Goal: Task Accomplishment & Management: Complete application form

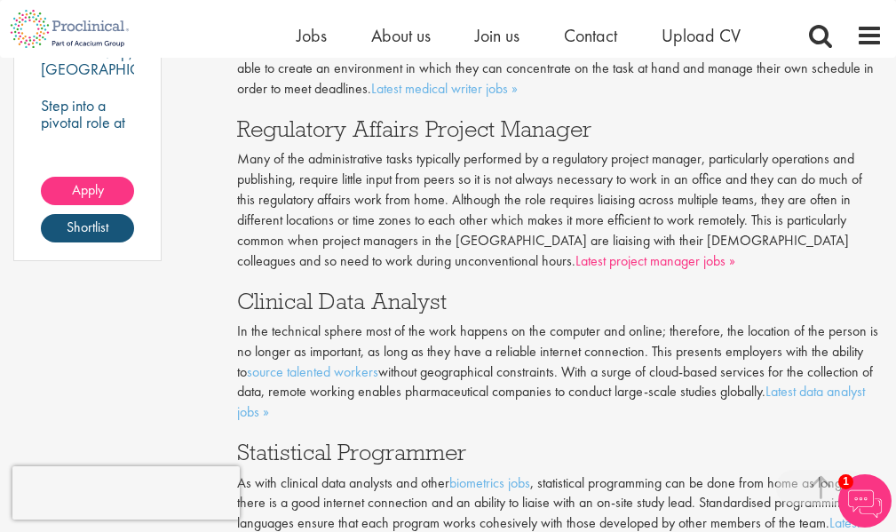
scroll to position [1599, 0]
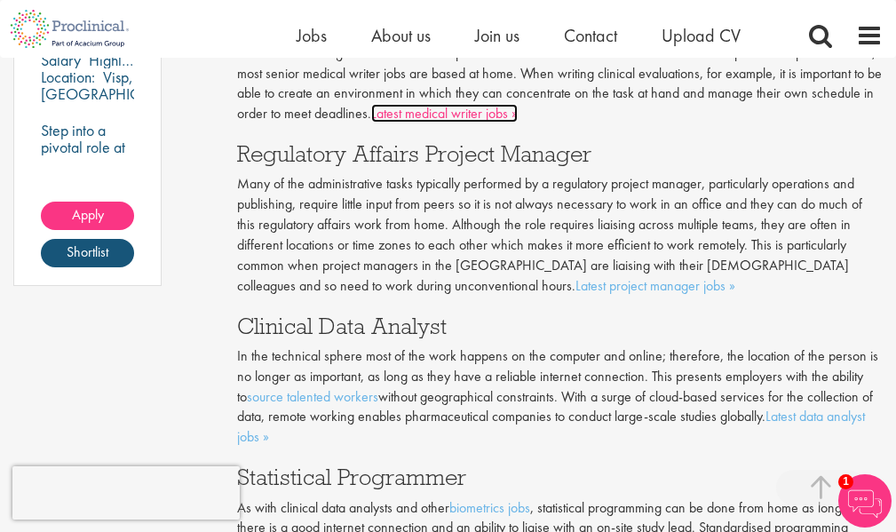
click at [436, 117] on link "Latest medical writer jobs »" at bounding box center [444, 113] width 147 height 19
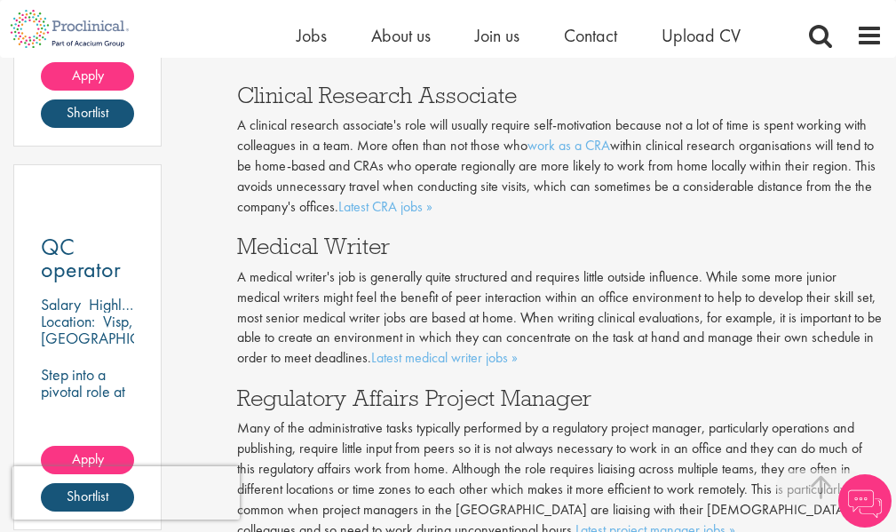
scroll to position [1434, 0]
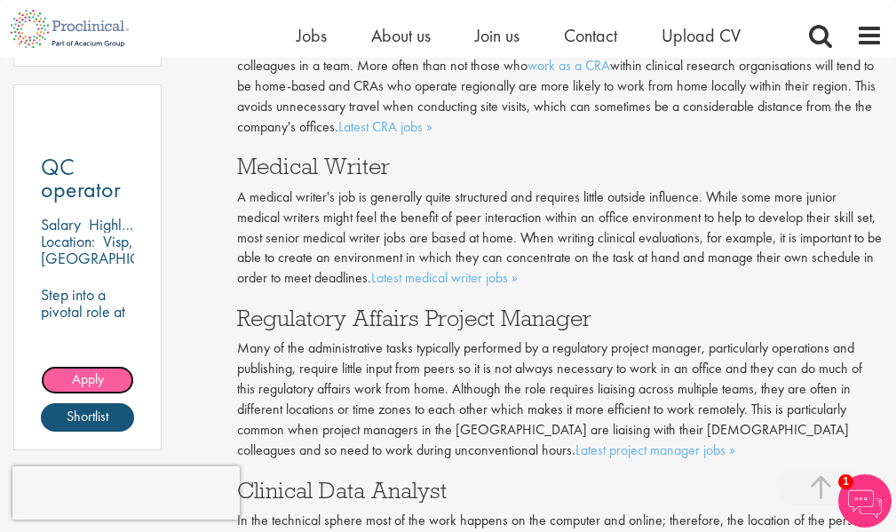
click at [72, 378] on span "Apply" at bounding box center [88, 378] width 32 height 19
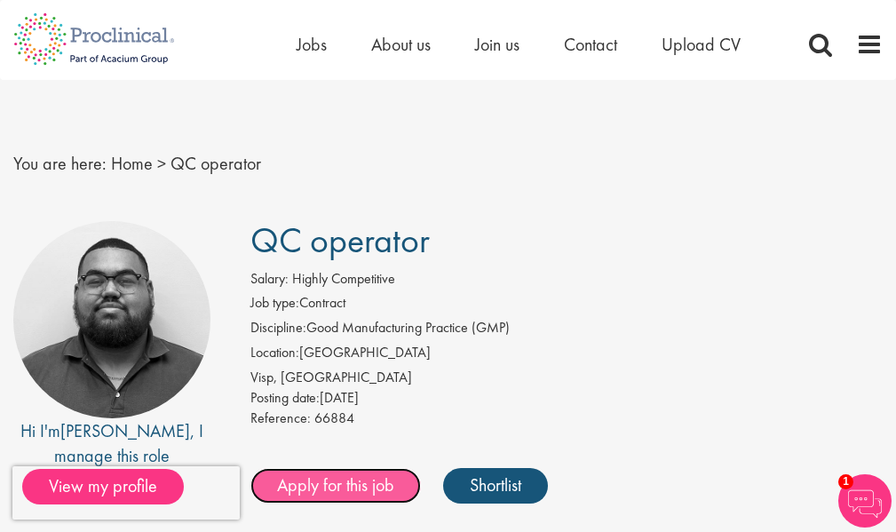
click at [332, 485] on link "Apply for this job" at bounding box center [335, 486] width 171 height 36
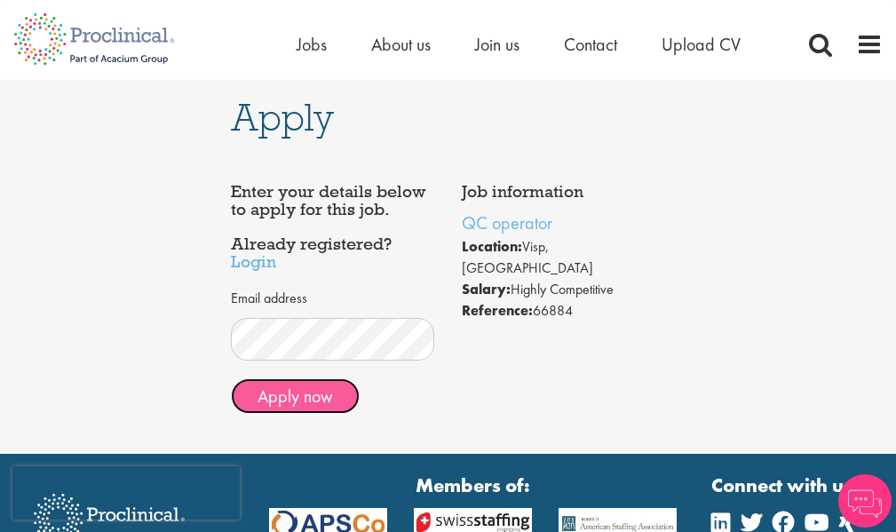
click at [322, 395] on button "Apply now" at bounding box center [295, 396] width 129 height 36
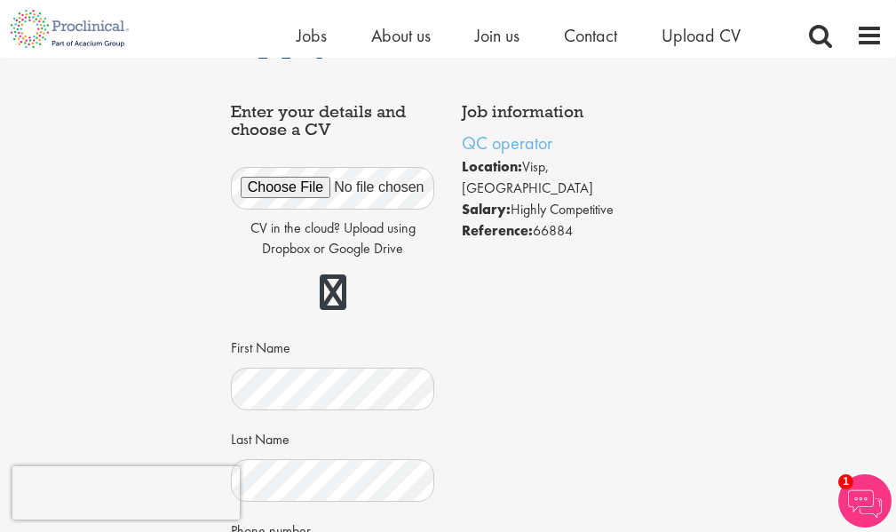
scroll to position [89, 0]
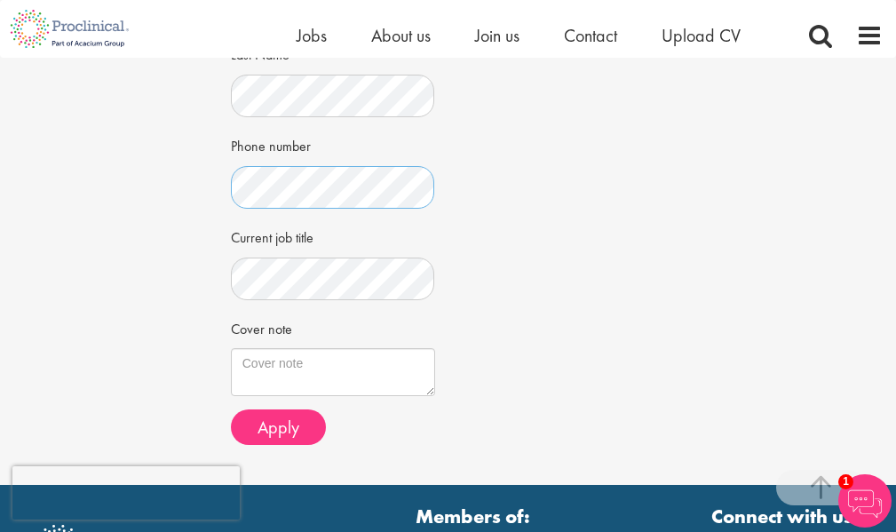
scroll to position [444, 0]
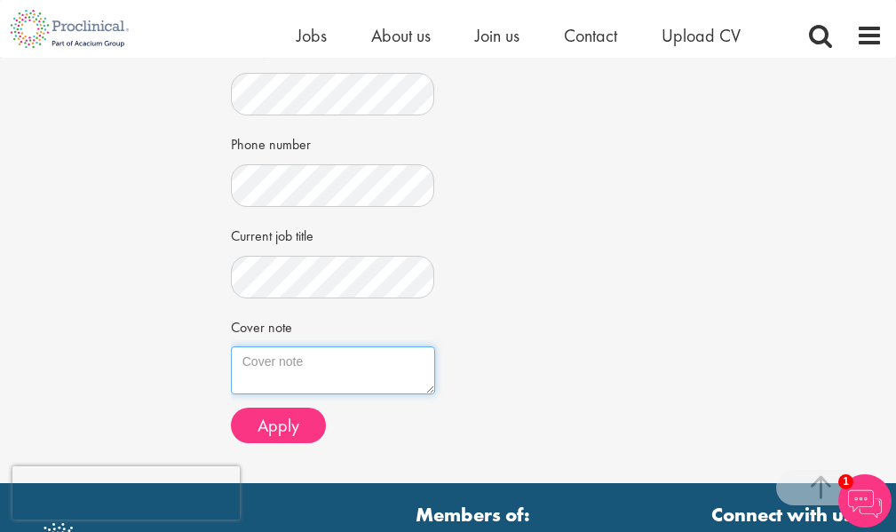
click at [329, 362] on textarea "Cover note" at bounding box center [333, 370] width 204 height 48
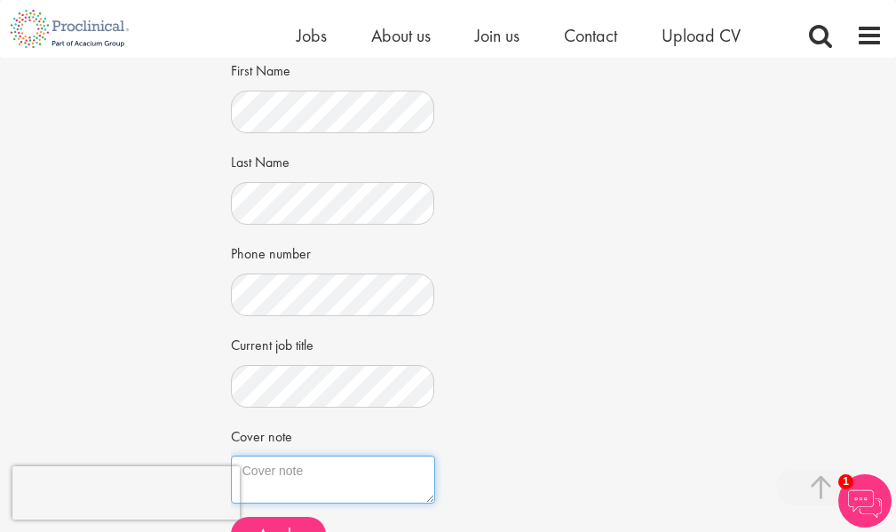
scroll to position [355, 0]
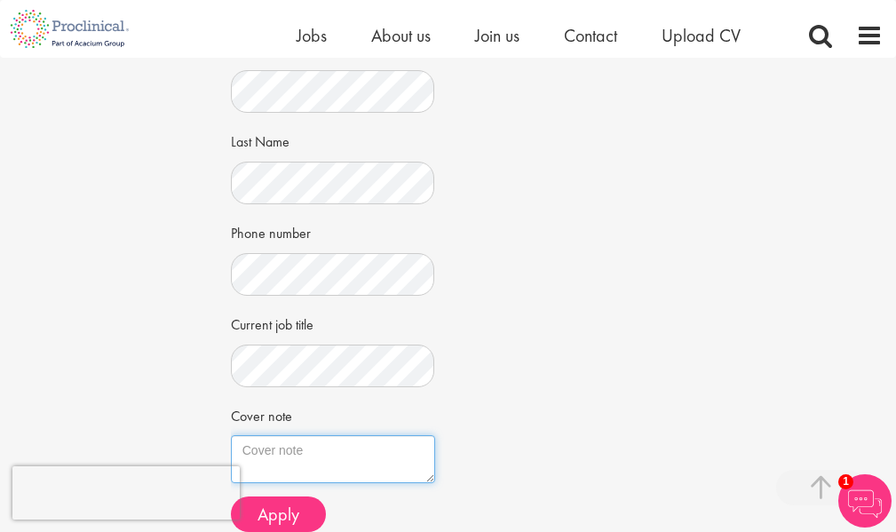
click at [285, 442] on textarea "Cover note" at bounding box center [333, 459] width 204 height 48
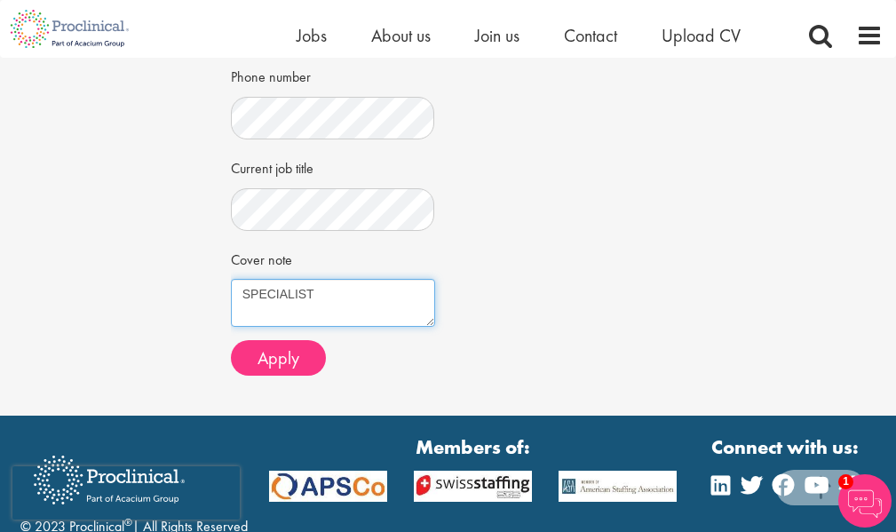
scroll to position [622, 0]
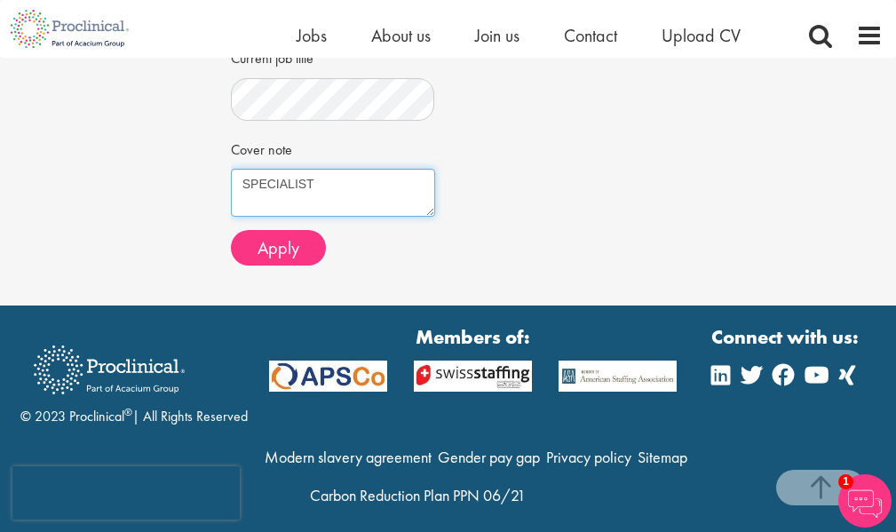
type textarea "SPECIALIST"
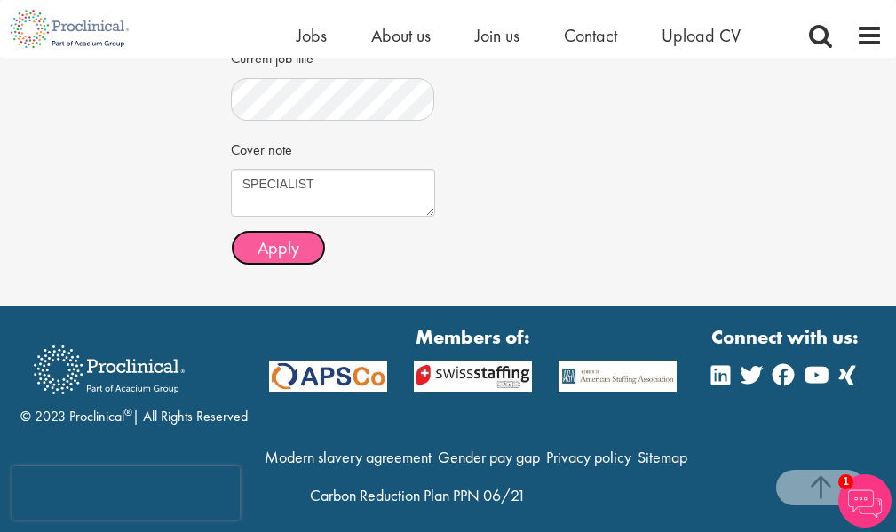
click at [263, 245] on span "Apply" at bounding box center [279, 247] width 42 height 23
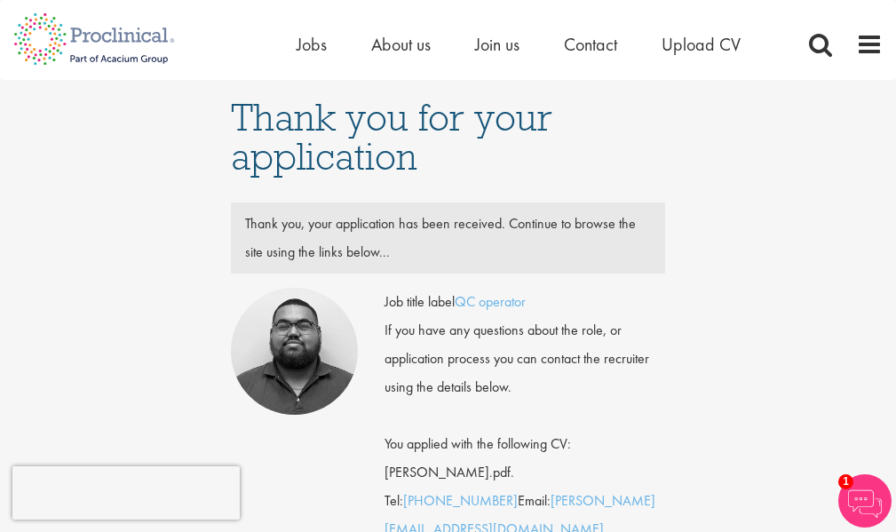
click at [109, 85] on div "Thank you for your application Thank you, your application has been received. C…" at bounding box center [448, 430] width 923 height 700
click at [139, 33] on img at bounding box center [94, 39] width 188 height 78
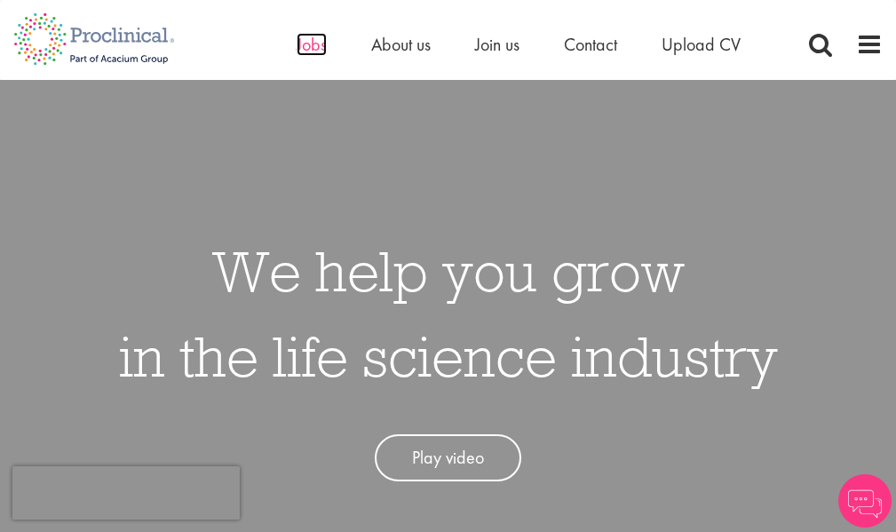
click at [313, 36] on span "Jobs" at bounding box center [312, 44] width 30 height 23
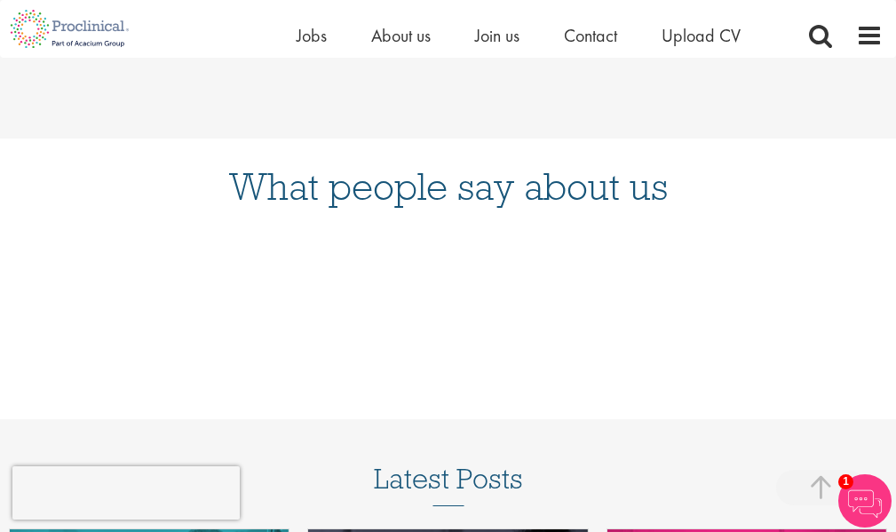
scroll to position [1688, 0]
